Goal: Navigation & Orientation: Find specific page/section

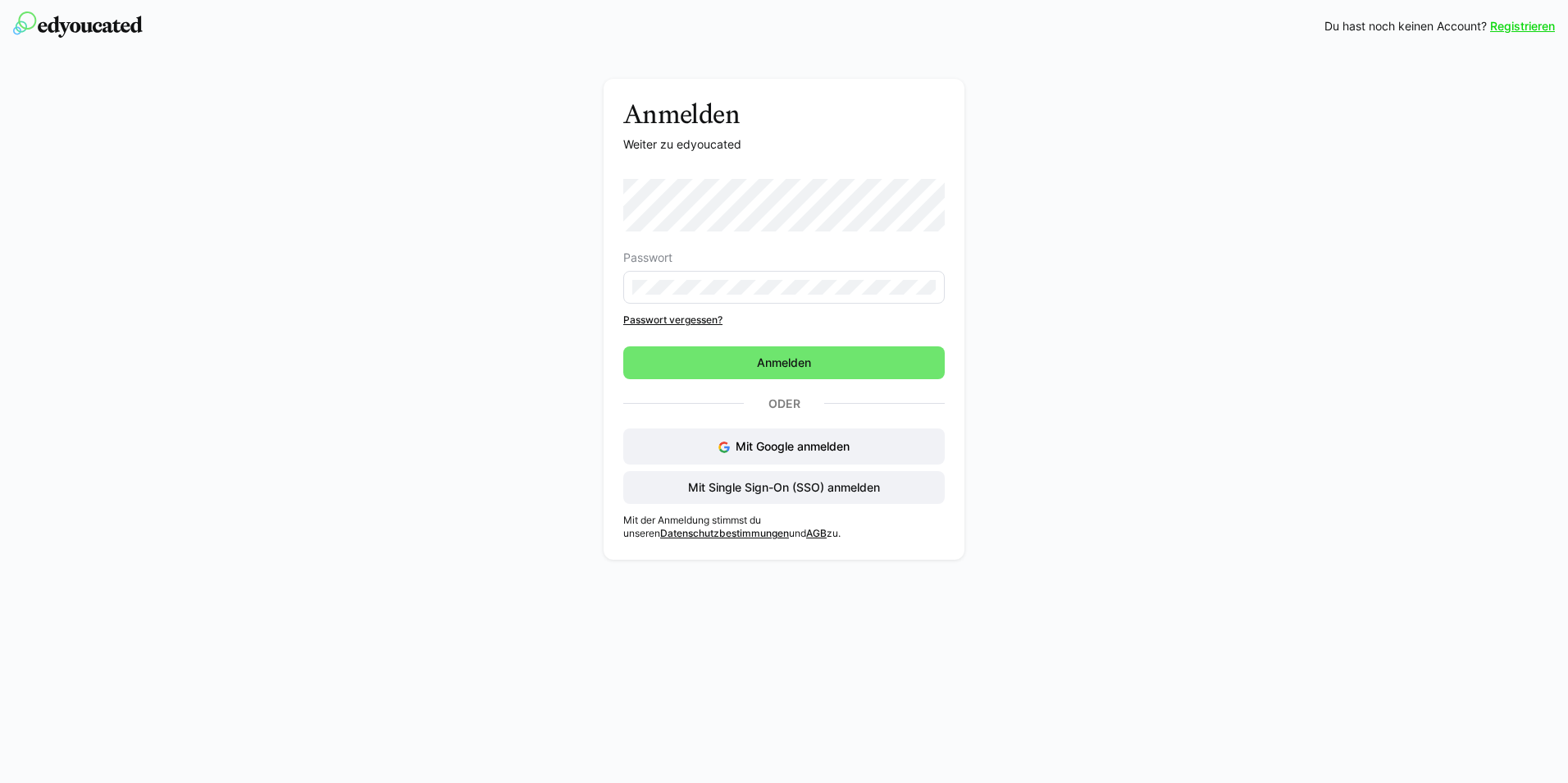
click at [707, 278] on eds-input at bounding box center [784, 287] width 321 height 33
click at [920, 479] on span "Mit Single Sign-On (SSO) anmelden" at bounding box center [784, 487] width 321 height 33
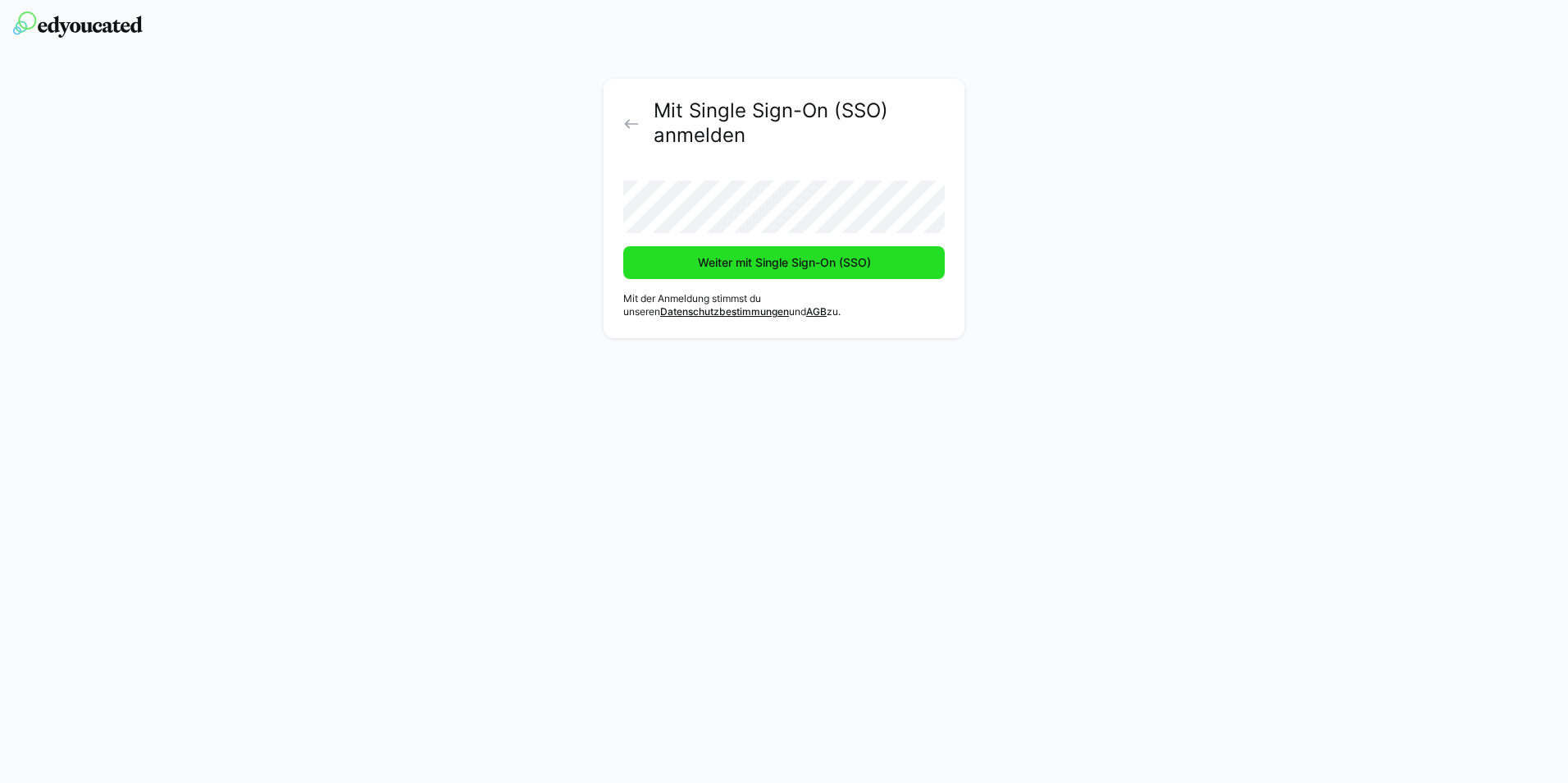
click at [790, 262] on span "Weiter mit Single Sign-On (SSO)" at bounding box center [784, 262] width 178 height 16
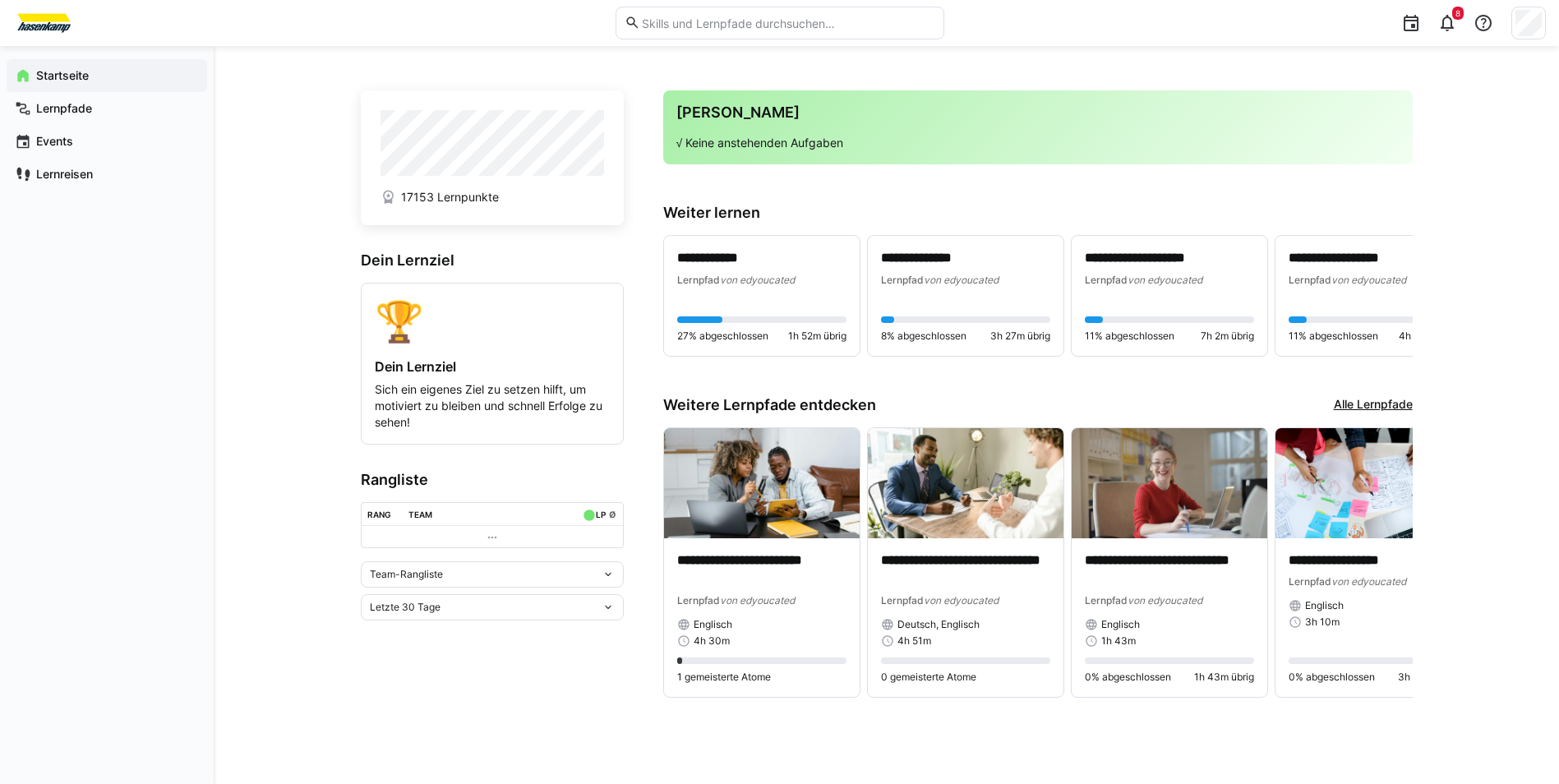
click at [599, 586] on div "Team-Rangliste" at bounding box center [492, 573] width 263 height 26
click at [598, 632] on span "Individuelle Rangliste" at bounding box center [492, 639] width 263 height 26
click at [583, 692] on div "Letzte 30 Tage" at bounding box center [492, 694] width 263 height 26
click at [578, 652] on span "Gesamt" at bounding box center [492, 664] width 263 height 26
click at [277, 354] on div "**********" at bounding box center [886, 414] width 1345 height 737
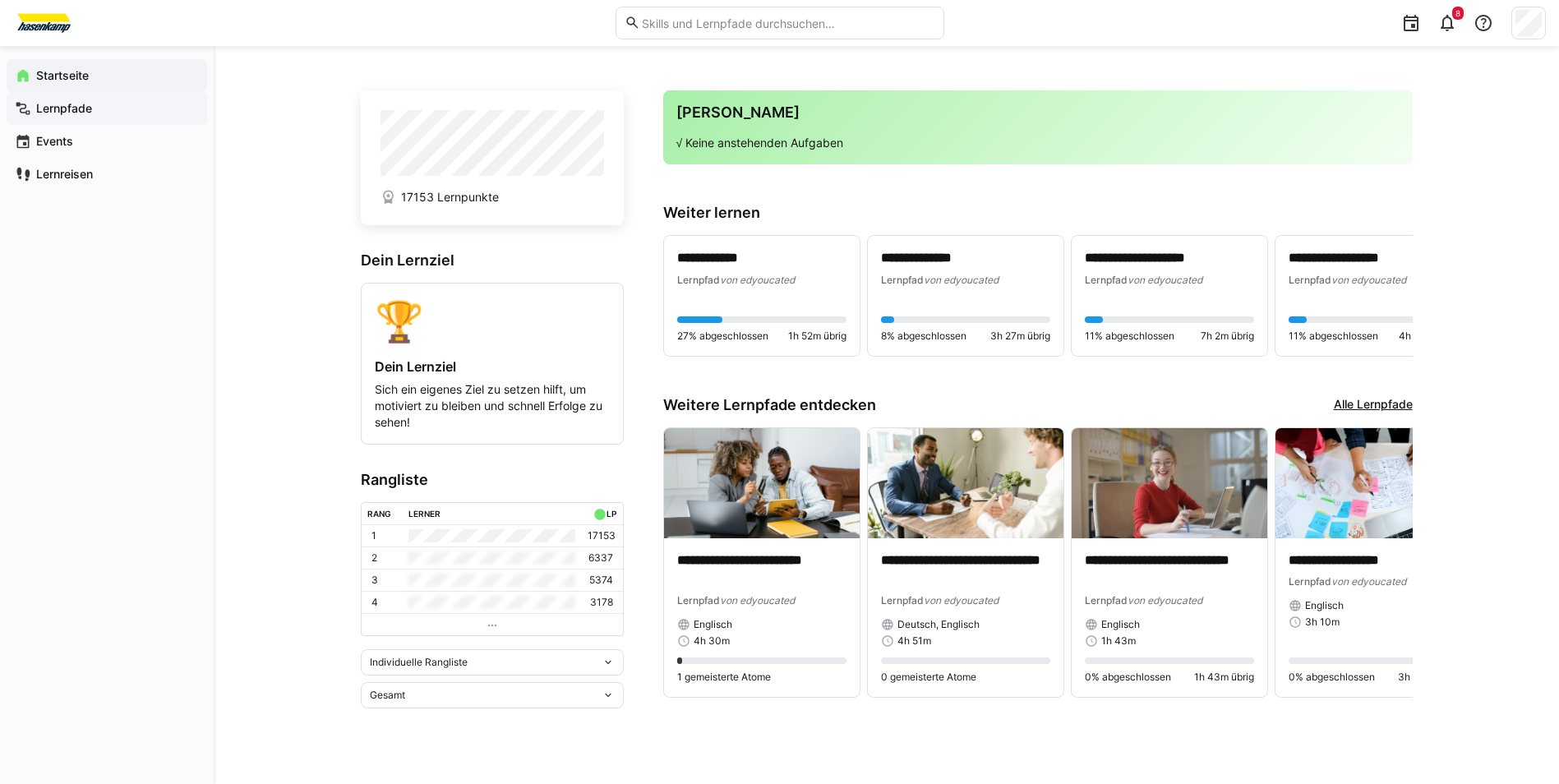
click at [168, 121] on div "Lernpfade" at bounding box center [106, 109] width 200 height 33
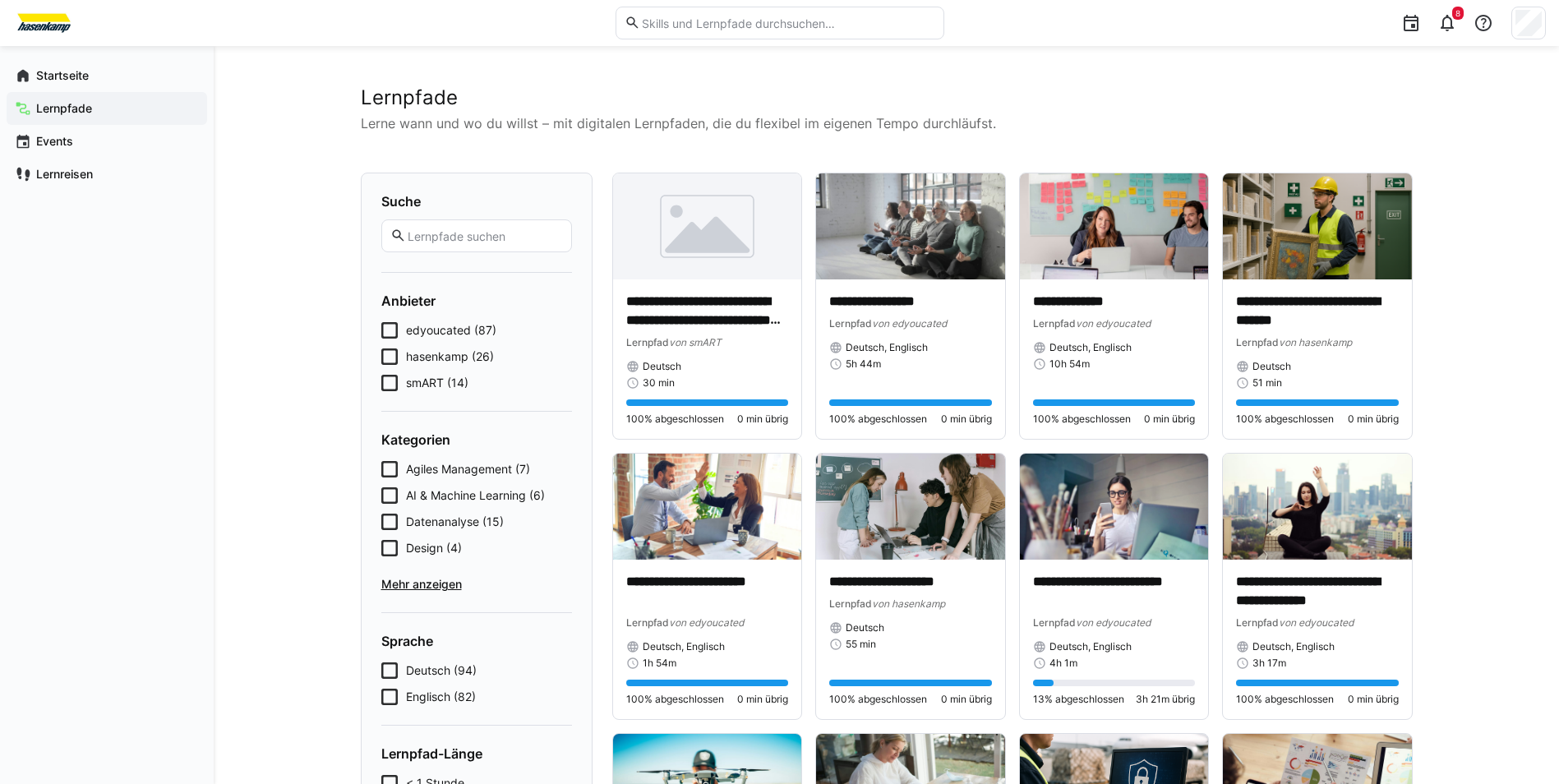
click at [131, 249] on div "Startseite Lernpfade Events Lernreisen" at bounding box center [107, 414] width 214 height 737
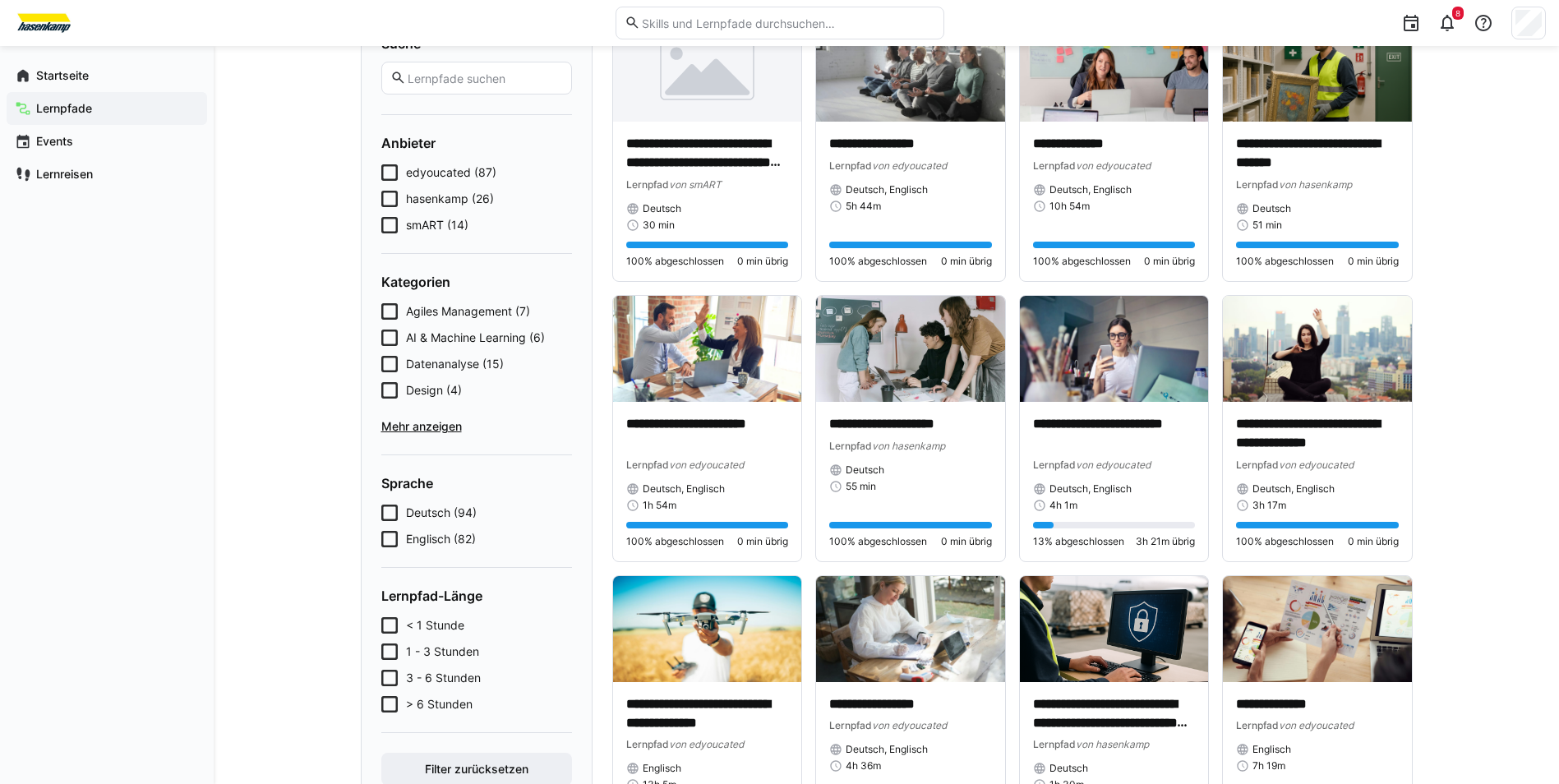
scroll to position [164, 0]
